Goal: Information Seeking & Learning: Learn about a topic

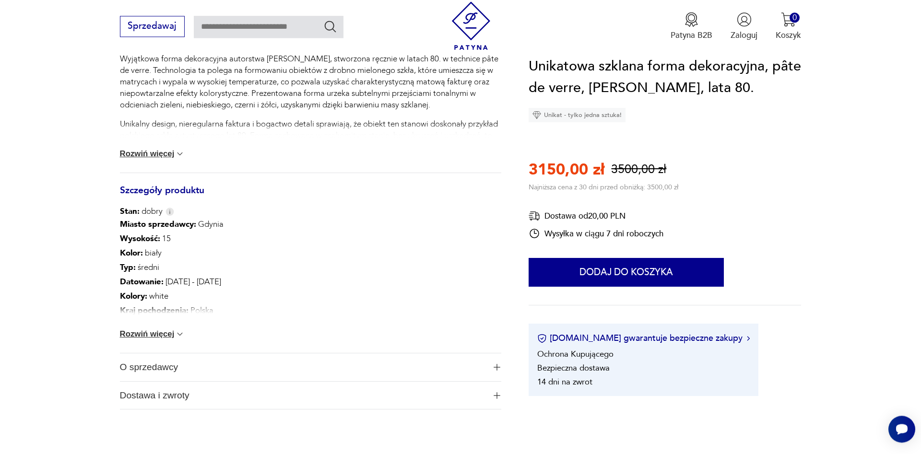
scroll to position [489, 0]
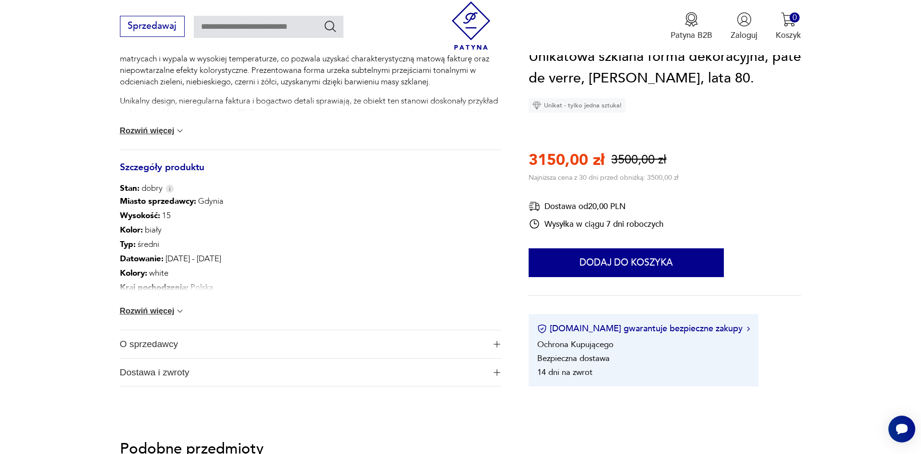
click at [165, 310] on button "Rozwiń więcej" at bounding box center [152, 311] width 65 height 10
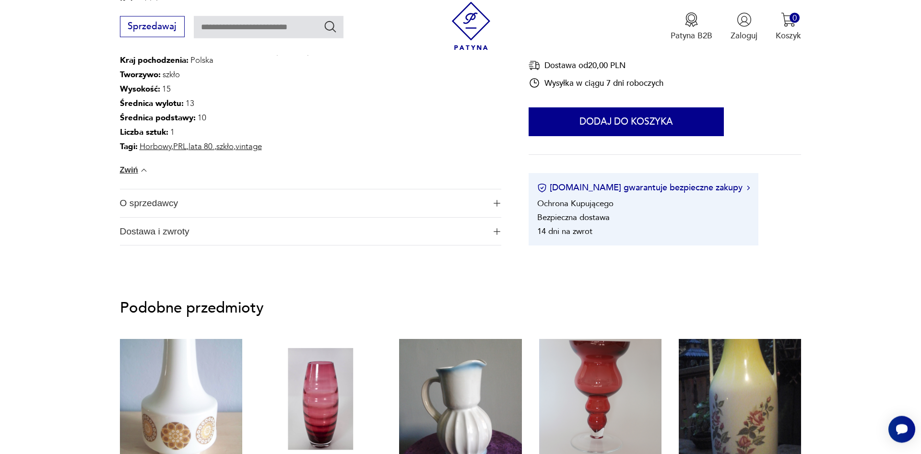
scroll to position [734, 0]
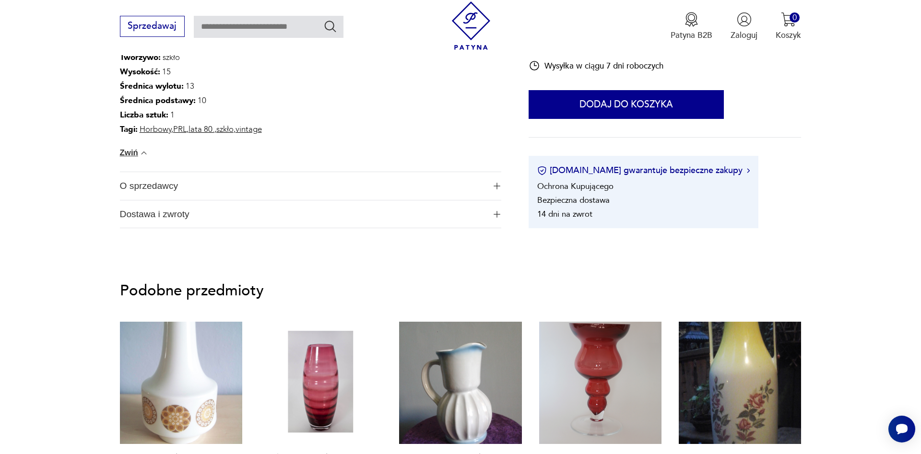
click at [497, 187] on img "button" at bounding box center [497, 186] width 7 height 7
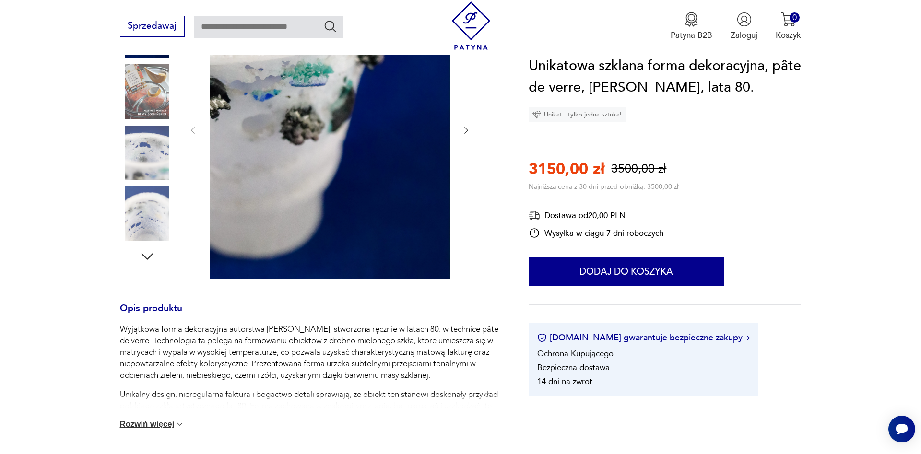
scroll to position [245, 0]
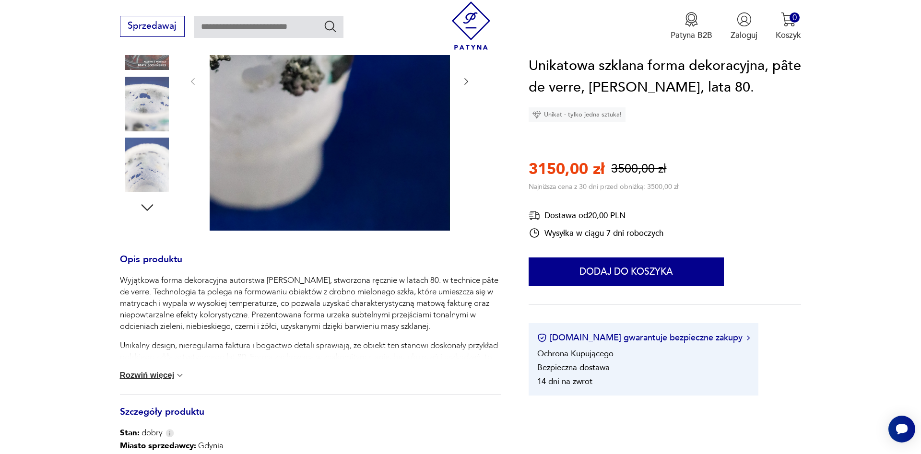
click at [165, 375] on button "Rozwiń więcej" at bounding box center [152, 376] width 65 height 10
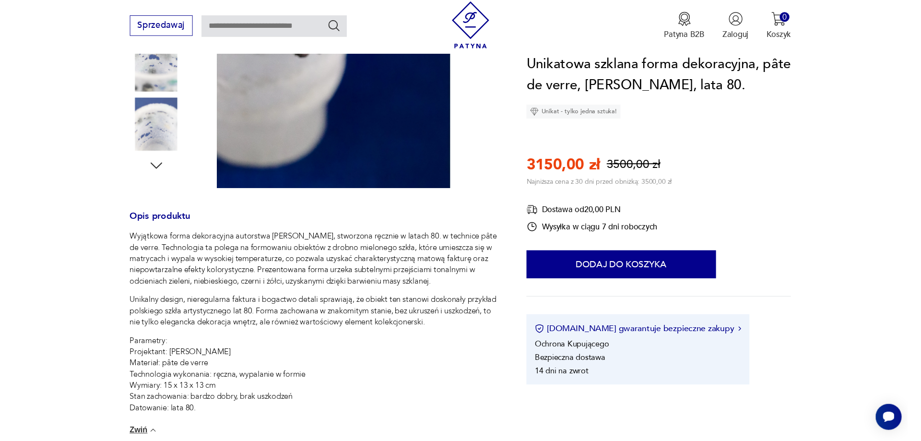
scroll to position [294, 0]
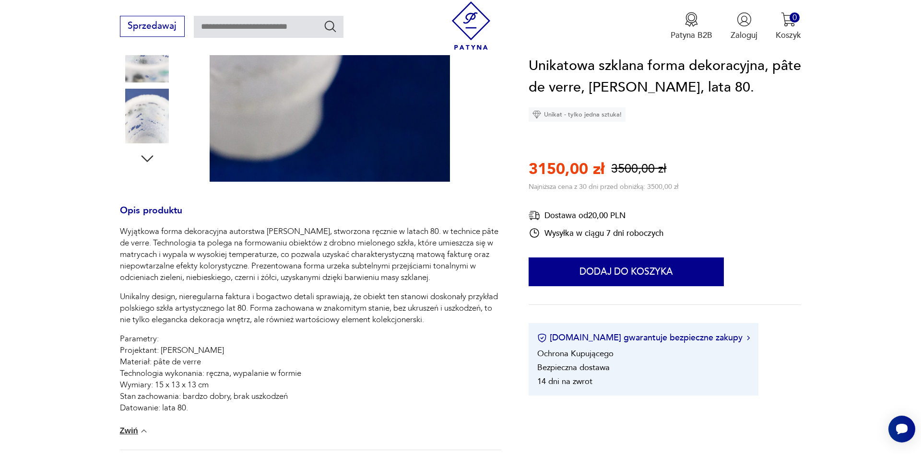
drag, startPoint x: 435, startPoint y: 325, endPoint x: 339, endPoint y: 328, distance: 96.5
click at [339, 328] on div "Wyjątkowa forma dekoracyjna autorstwa [PERSON_NAME], stworzona ręcznie w latach…" at bounding box center [310, 320] width 381 height 188
drag, startPoint x: 445, startPoint y: 279, endPoint x: 111, endPoint y: 236, distance: 336.1
click at [120, 236] on div "Wyjątkowa forma dekoracyjna autorstwa [PERSON_NAME], stworzona ręcznie w latach…" at bounding box center [310, 320] width 381 height 189
copy p "Wyjątkowa forma dekoracyjna autorstwa [PERSON_NAME], stworzona ręcznie w latach…"
